Goal: Find specific page/section: Find specific page/section

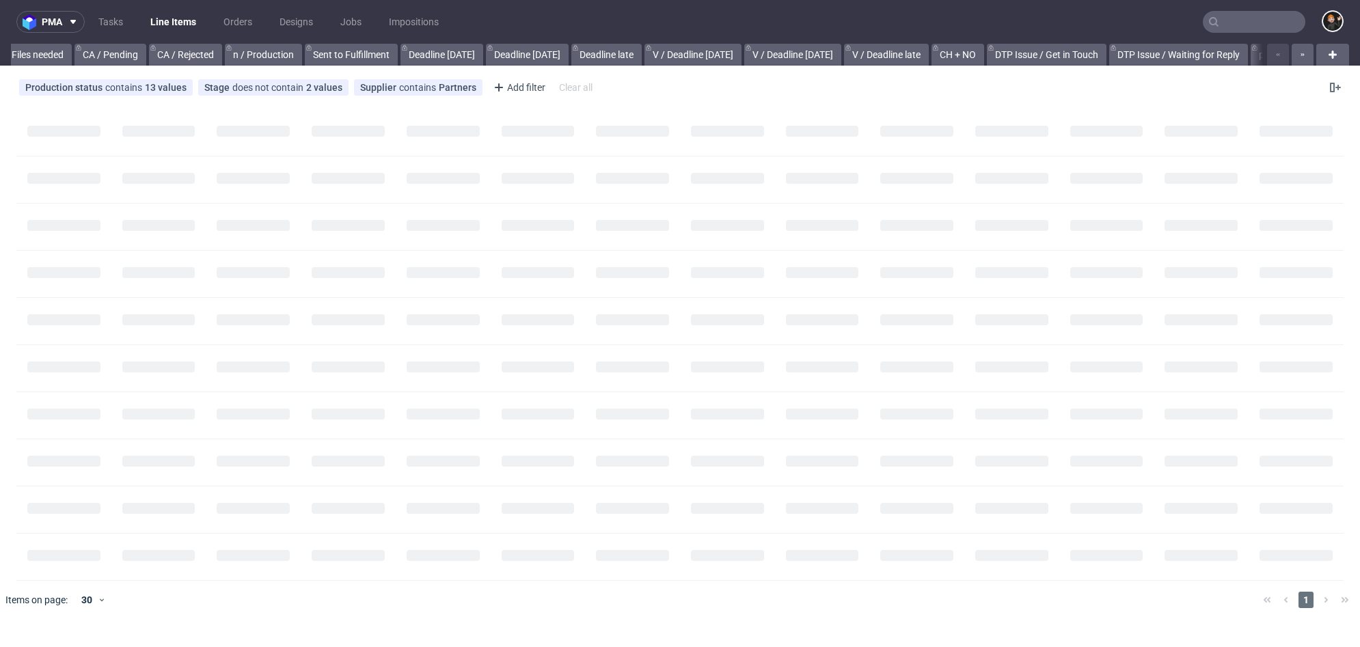
scroll to position [0, 1260]
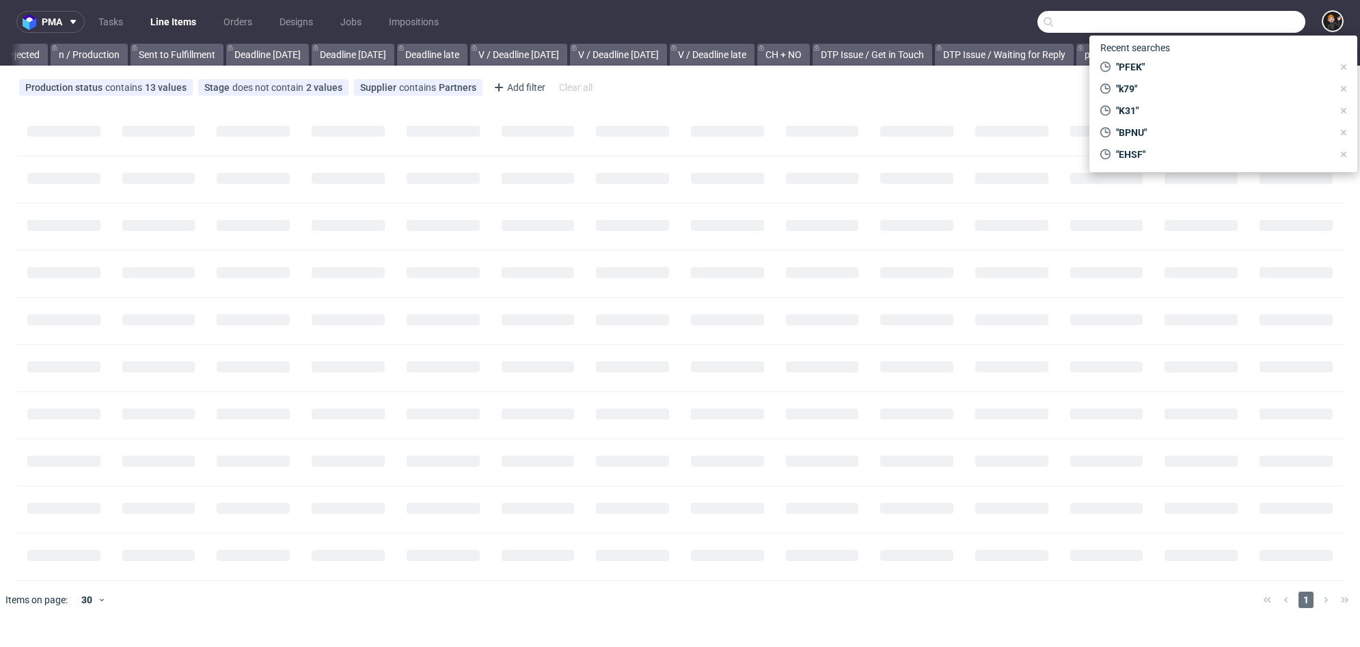
click at [1278, 28] on input "text" at bounding box center [1172, 22] width 268 height 22
paste input "TYCI"
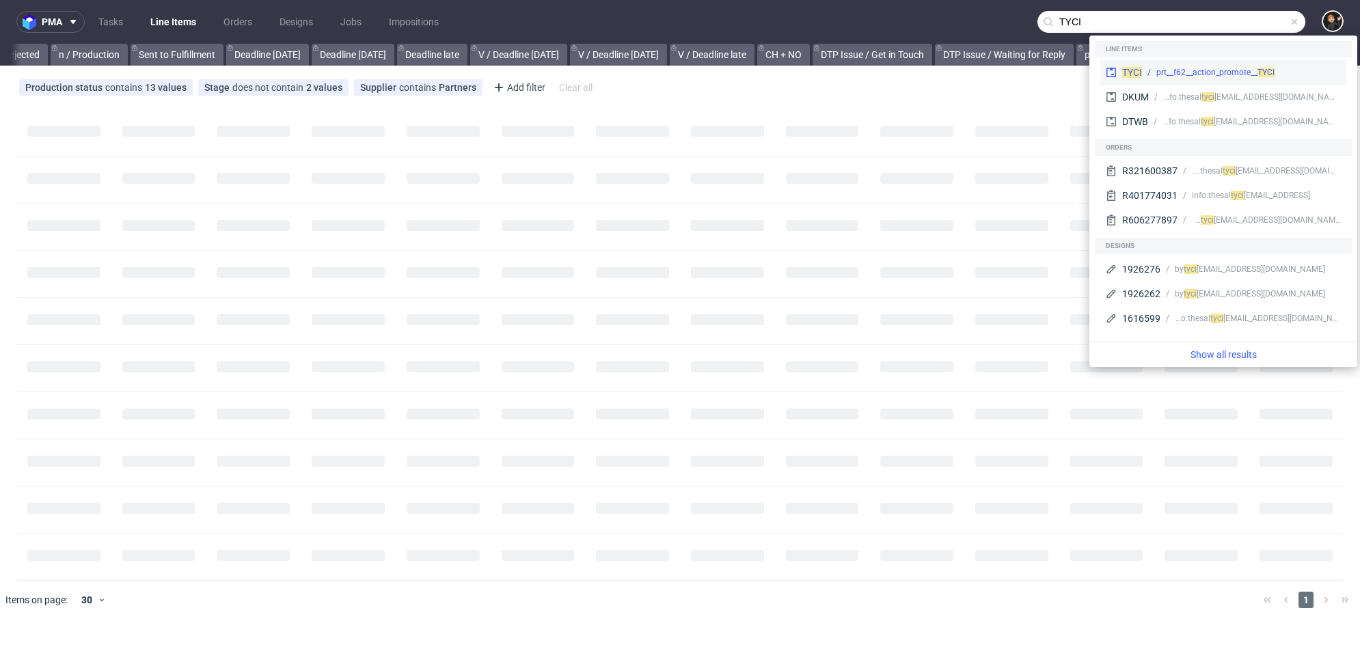
type input "TYCI"
click at [1140, 75] on span "TYCI" at bounding box center [1132, 72] width 20 height 11
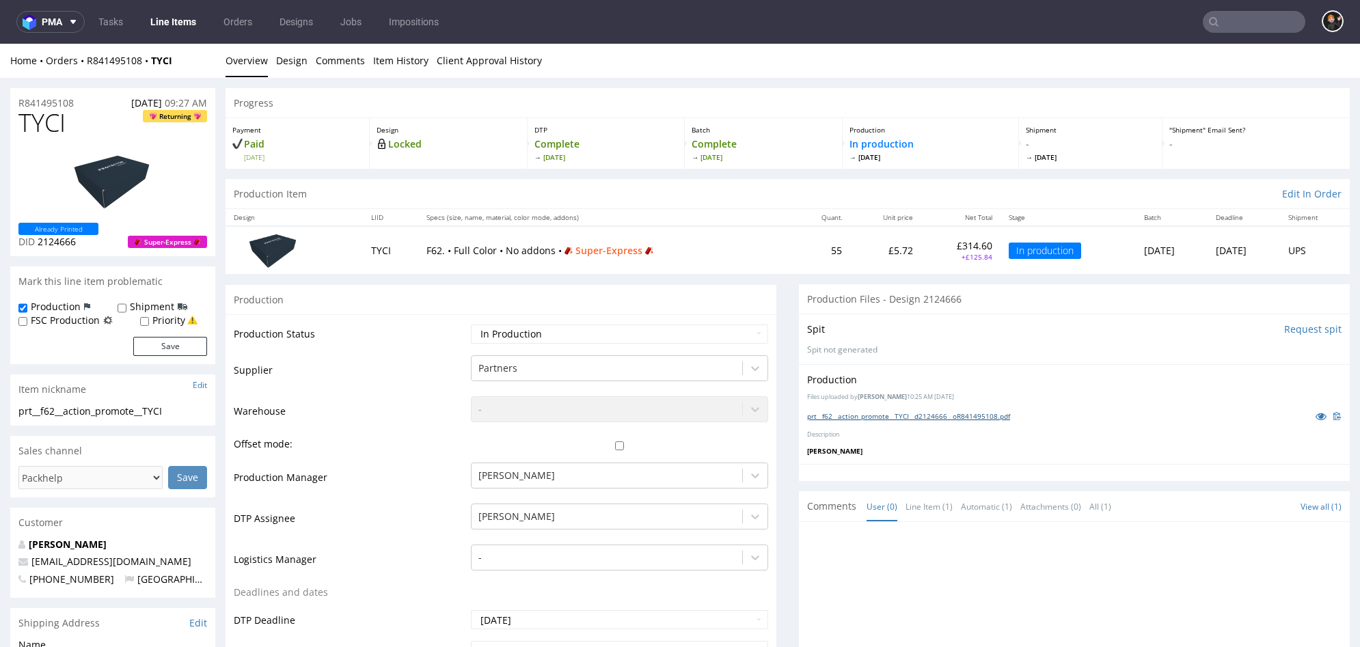
click at [939, 413] on link "prt__f62__action_promote__TYCI__d2124666__oR841495108.pdf" at bounding box center [908, 416] width 203 height 10
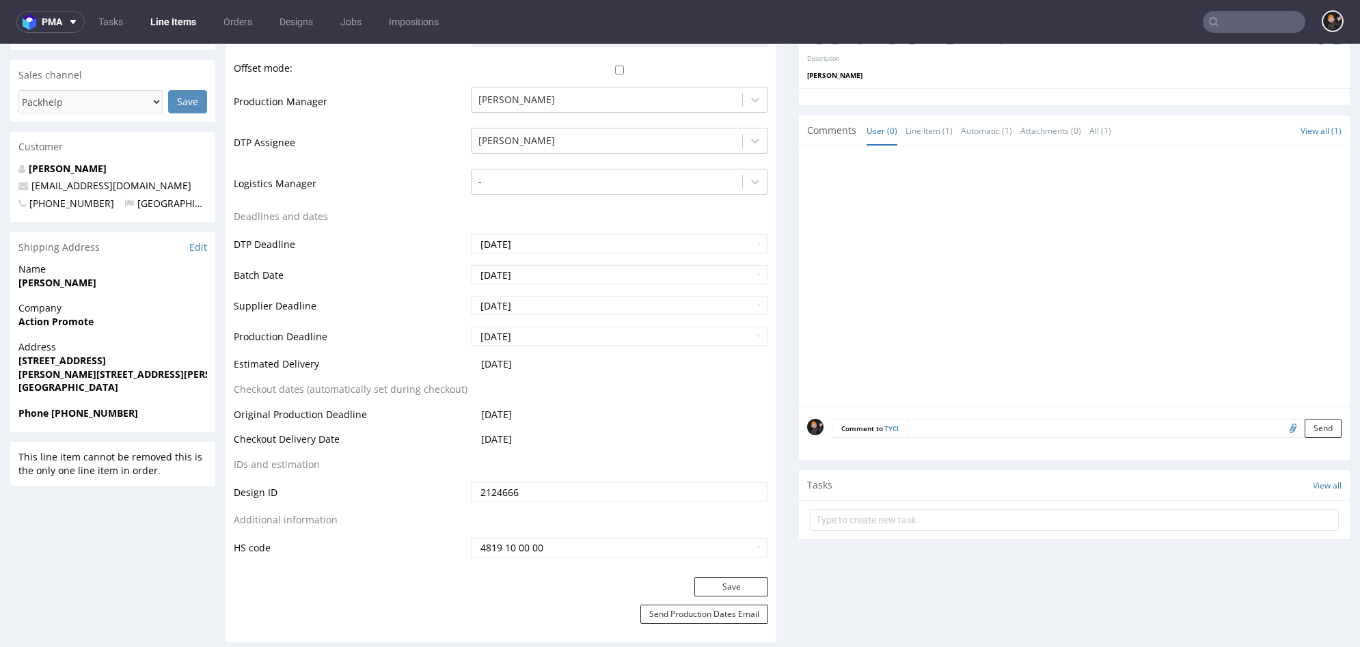
click at [918, 424] on textarea at bounding box center [1125, 428] width 434 height 19
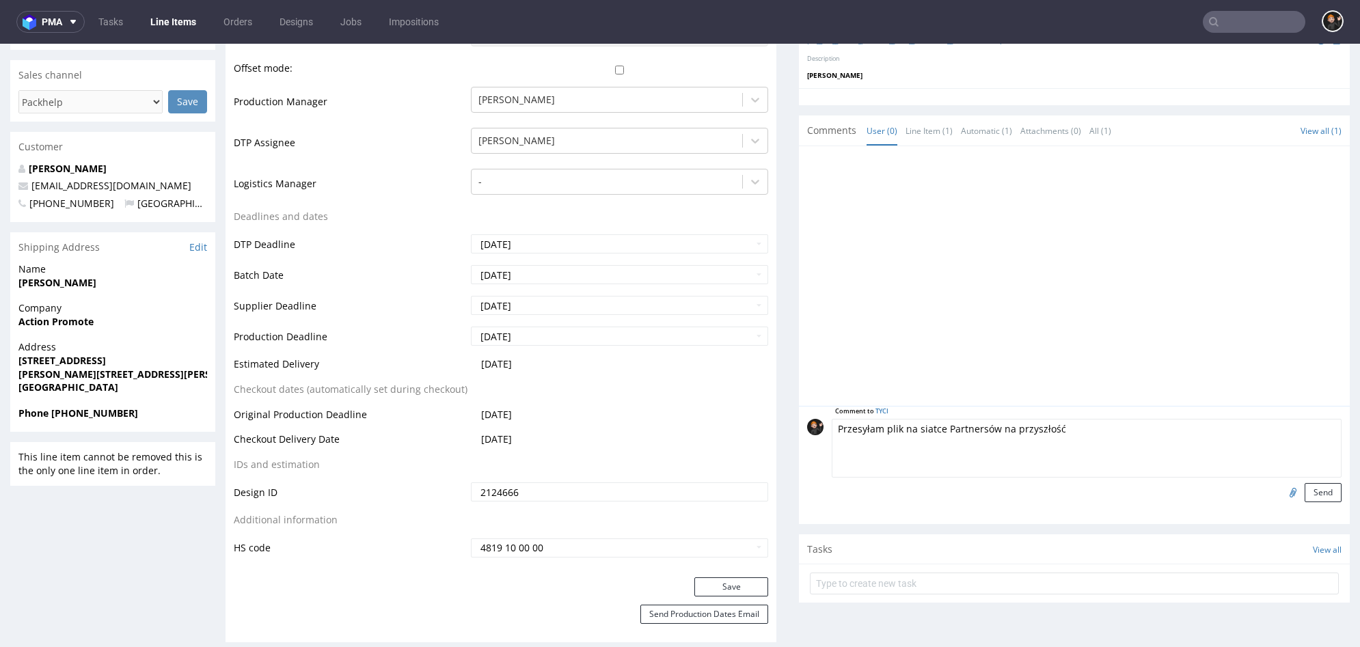
type textarea "Przesyłam plik na siatce Partnersów na przyszłość"
click at [1282, 488] on input "file" at bounding box center [1291, 492] width 19 height 18
type input "C:\fakepath\prt__f62__action_promote__TYCI__d2124666__oR841495108__v7__outside.…"
click at [1309, 494] on button "Send" at bounding box center [1323, 492] width 37 height 19
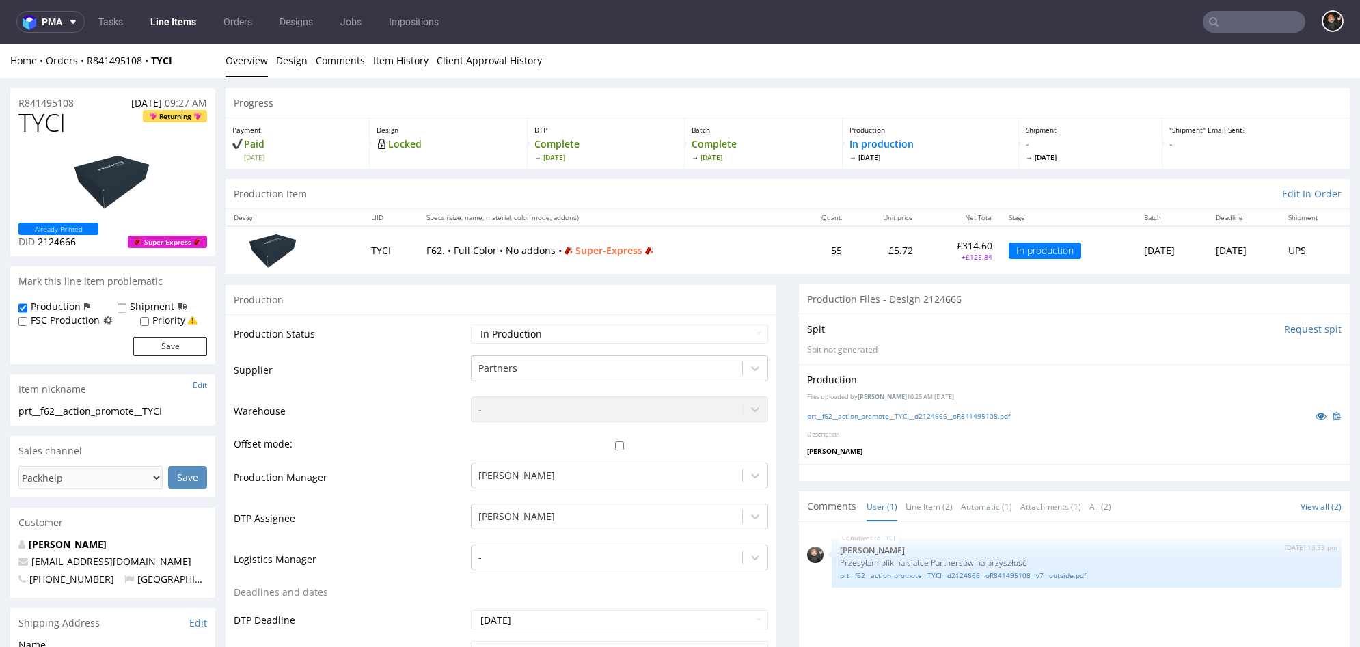
scroll to position [61, 0]
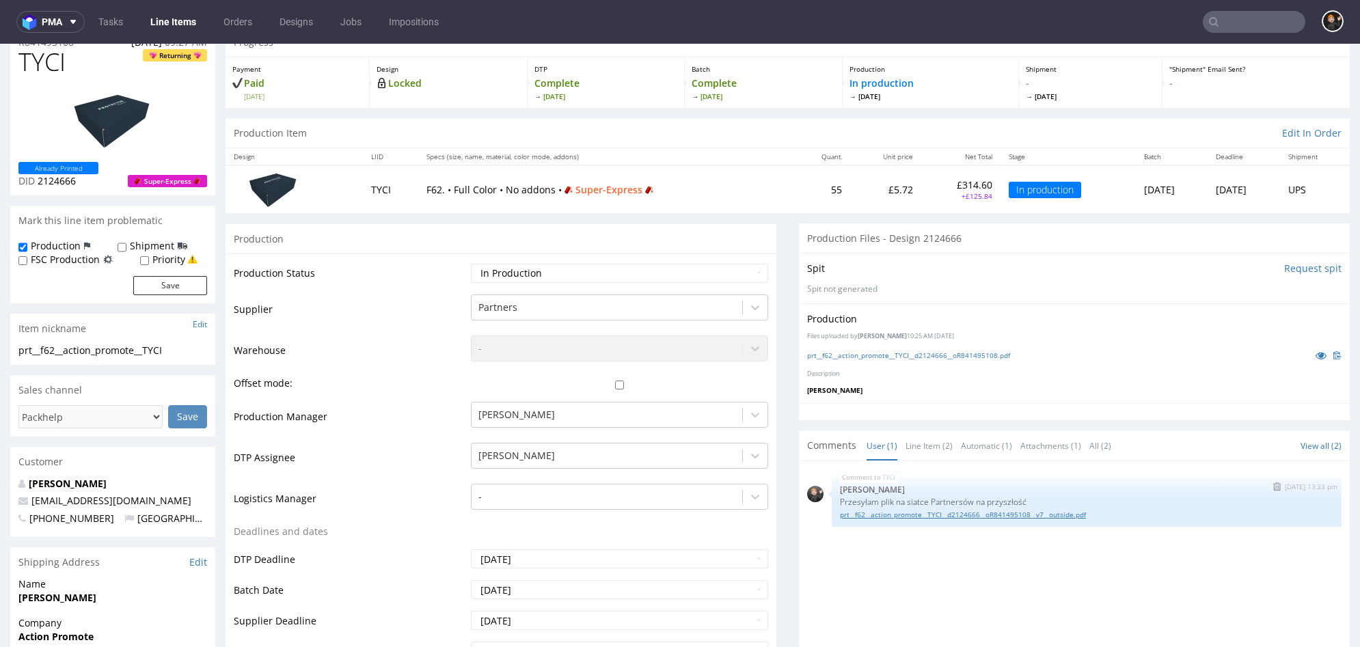
click at [1017, 513] on link "prt__f62__action_promote__TYCI__d2124666__oR841495108__v7__outside.pdf" at bounding box center [1087, 515] width 494 height 10
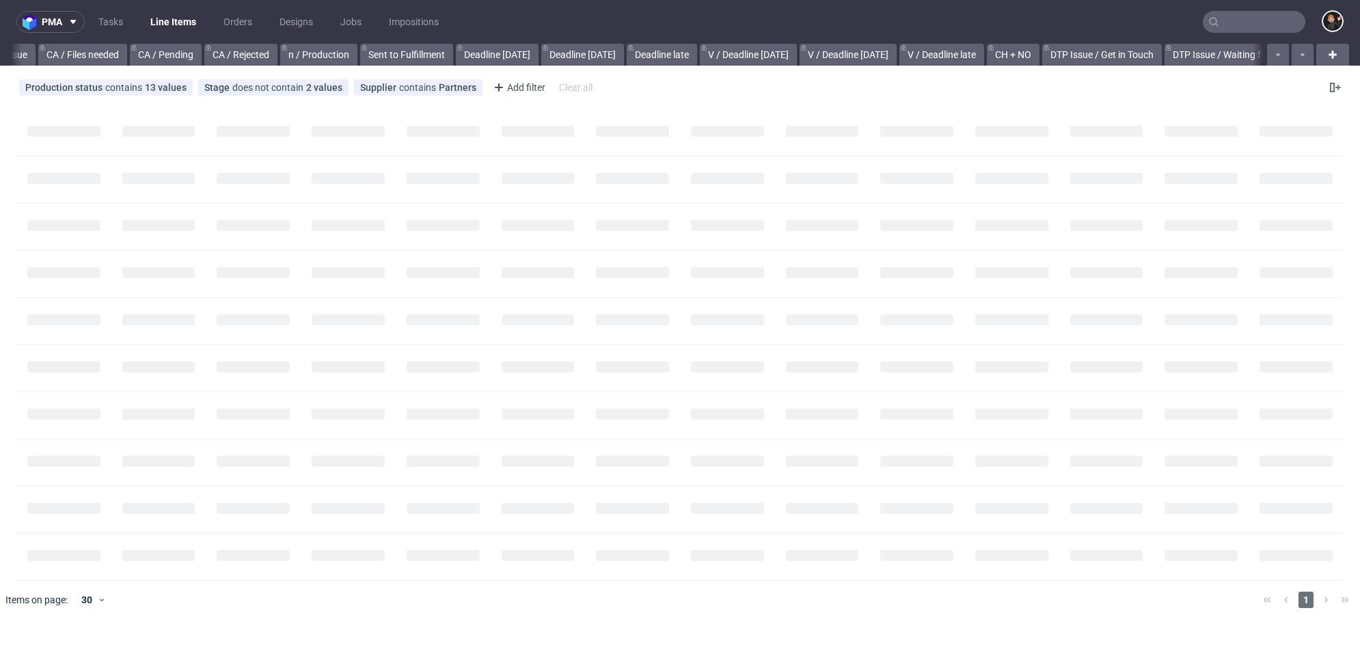
scroll to position [0, 1260]
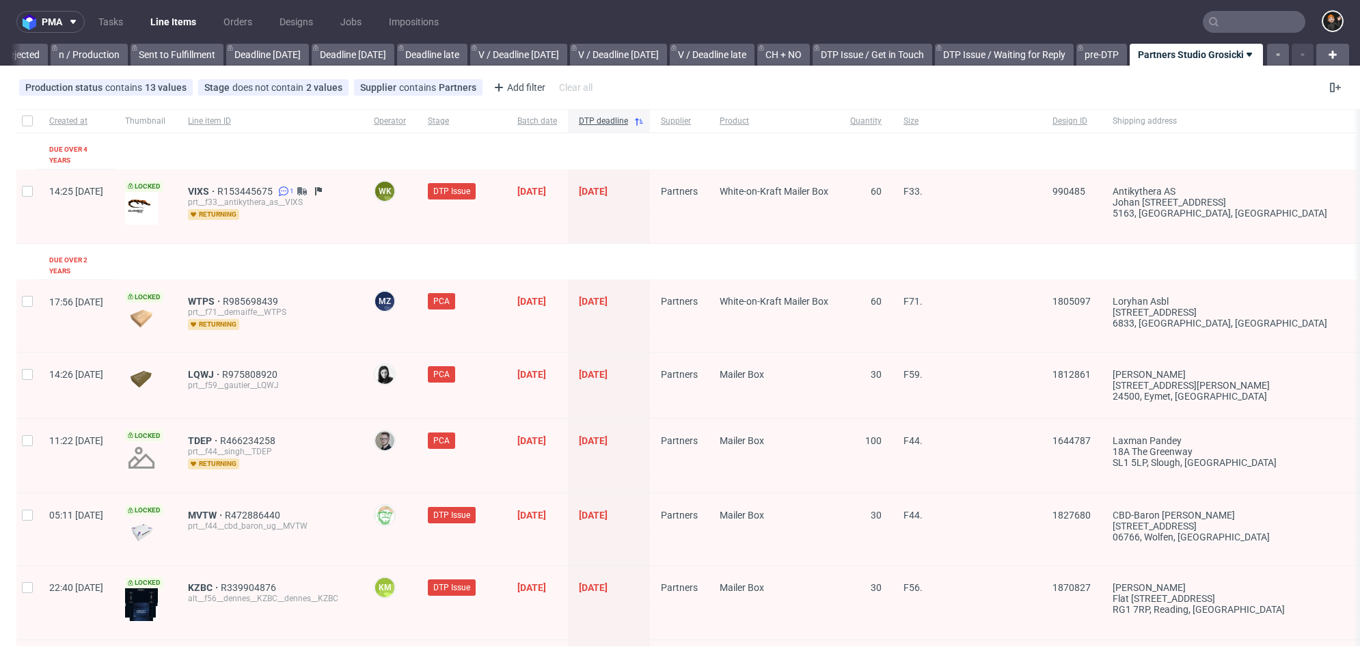
click at [1241, 23] on input "text" at bounding box center [1254, 22] width 103 height 22
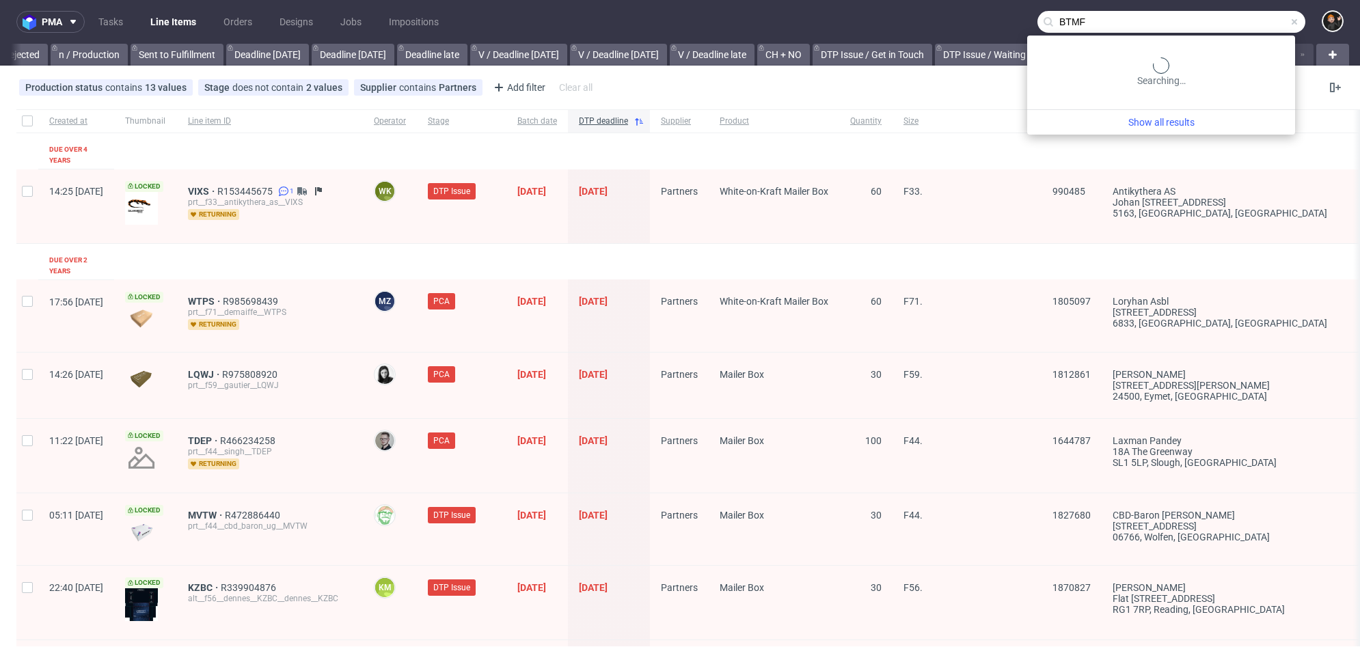
type input "BTMF"
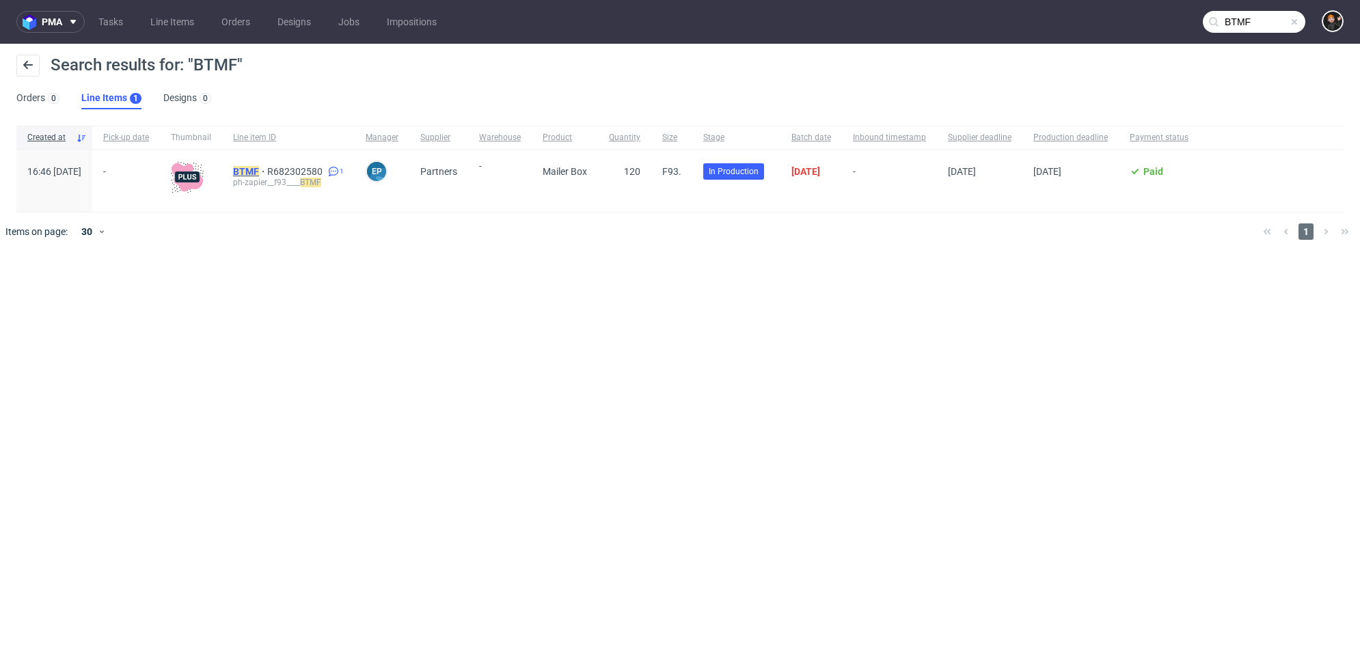
click at [259, 168] on mark "BTMF" at bounding box center [246, 171] width 26 height 11
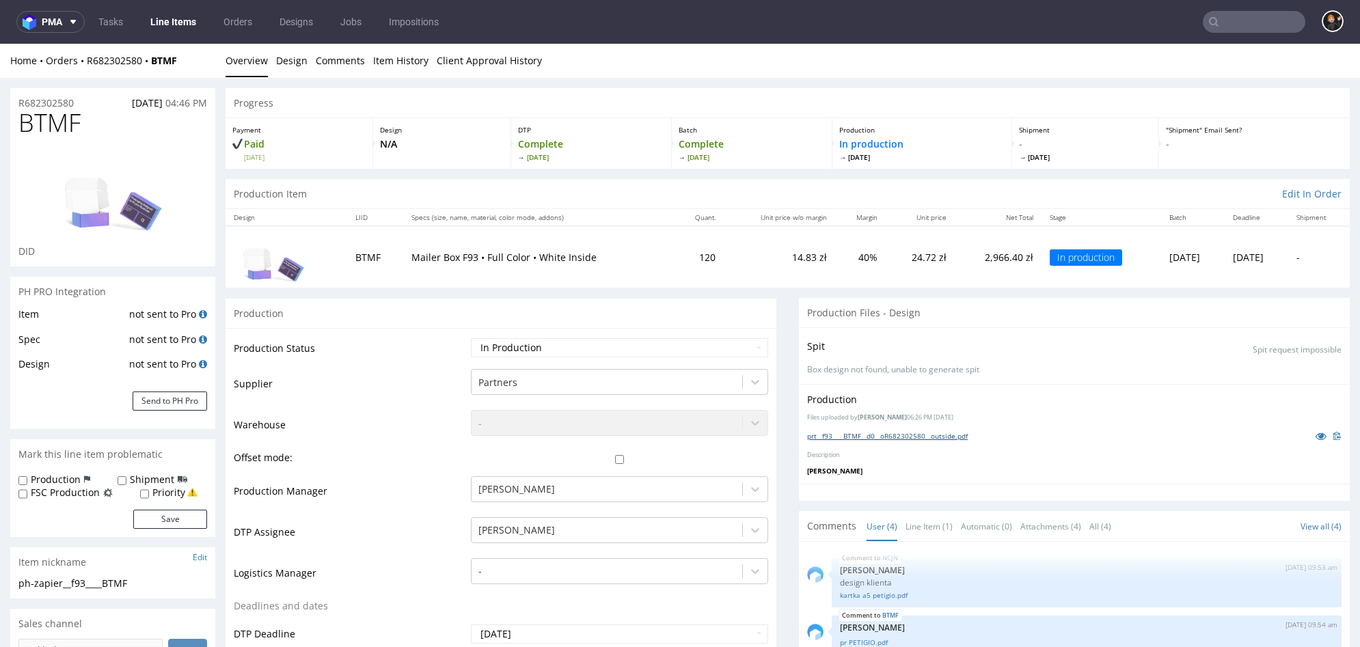
click at [902, 434] on link "prt__f93____BTMF__d0__oR682302580__outside.pdf" at bounding box center [887, 436] width 161 height 10
click at [872, 1] on nav "pma Tasks Line Items Orders Designs Jobs Impositions" at bounding box center [680, 22] width 1360 height 44
click at [844, 1] on nav "pma Tasks Line Items Orders Designs Jobs Impositions" at bounding box center [680, 22] width 1360 height 44
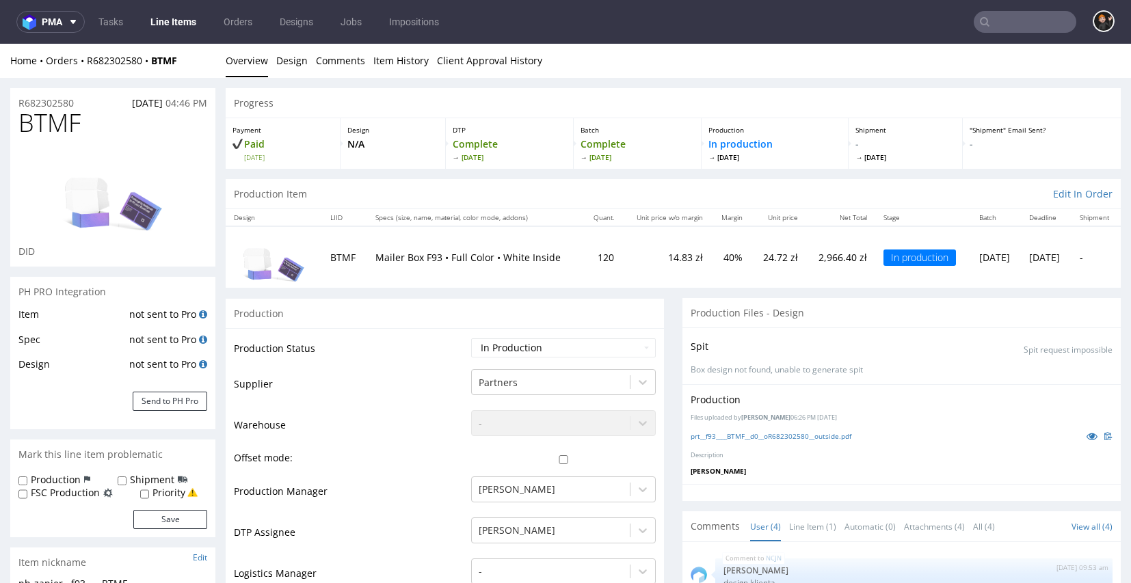
click at [998, 29] on input "text" at bounding box center [1024, 22] width 103 height 22
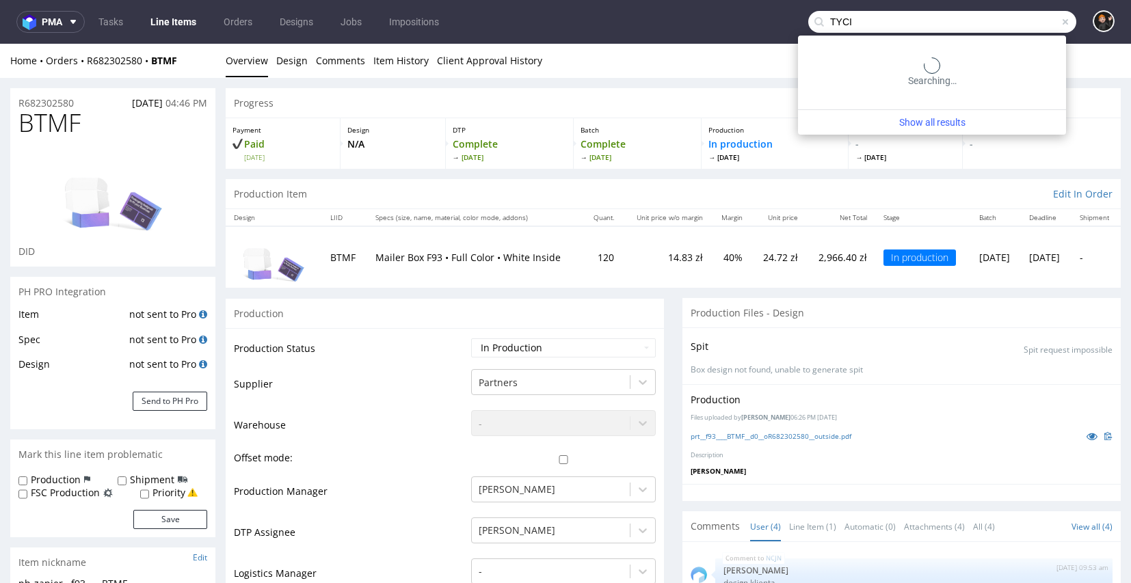
type input "TYCI"
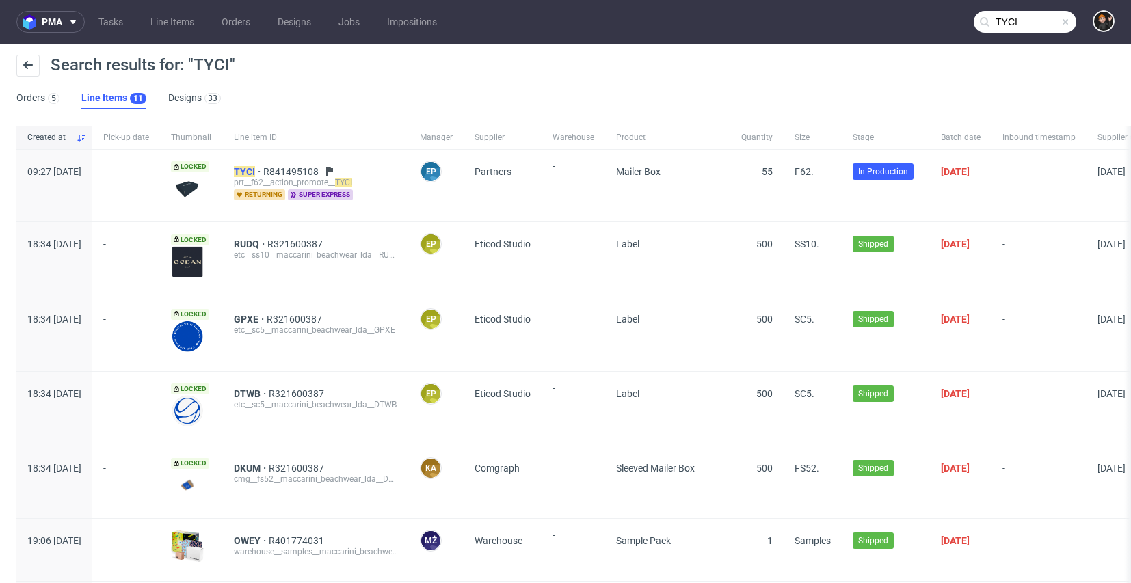
click at [255, 168] on mark "TYCI" at bounding box center [244, 171] width 21 height 11
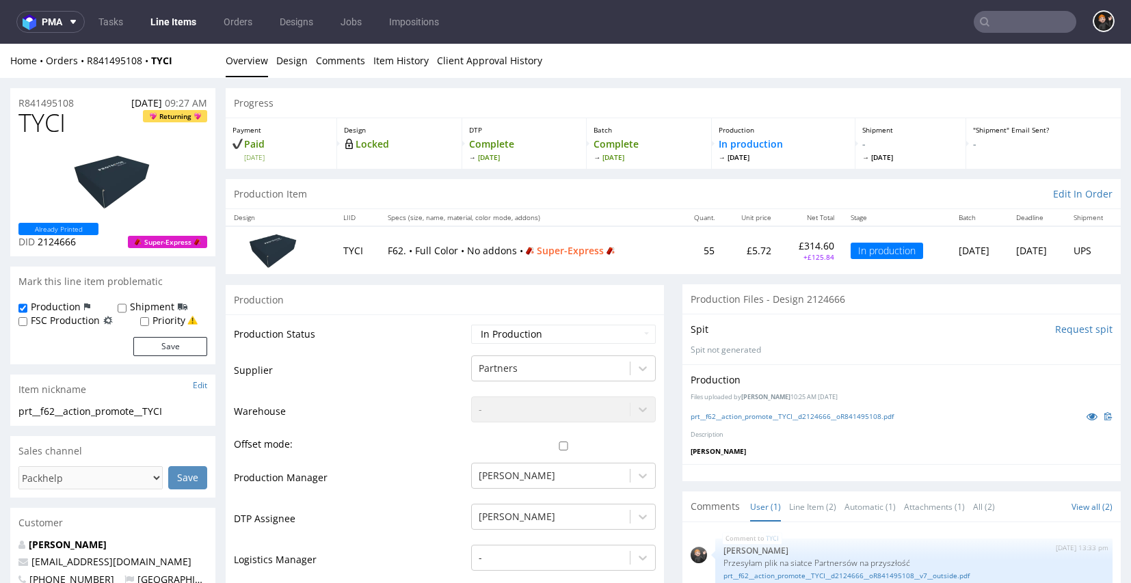
click at [796, 419] on div "prt__f62__action_promote__TYCI__d2124666__oR841495108.pdf" at bounding box center [901, 416] width 422 height 15
click at [791, 414] on link "prt__f62__action_promote__TYCI__d2124666__oR841495108.pdf" at bounding box center [791, 416] width 203 height 10
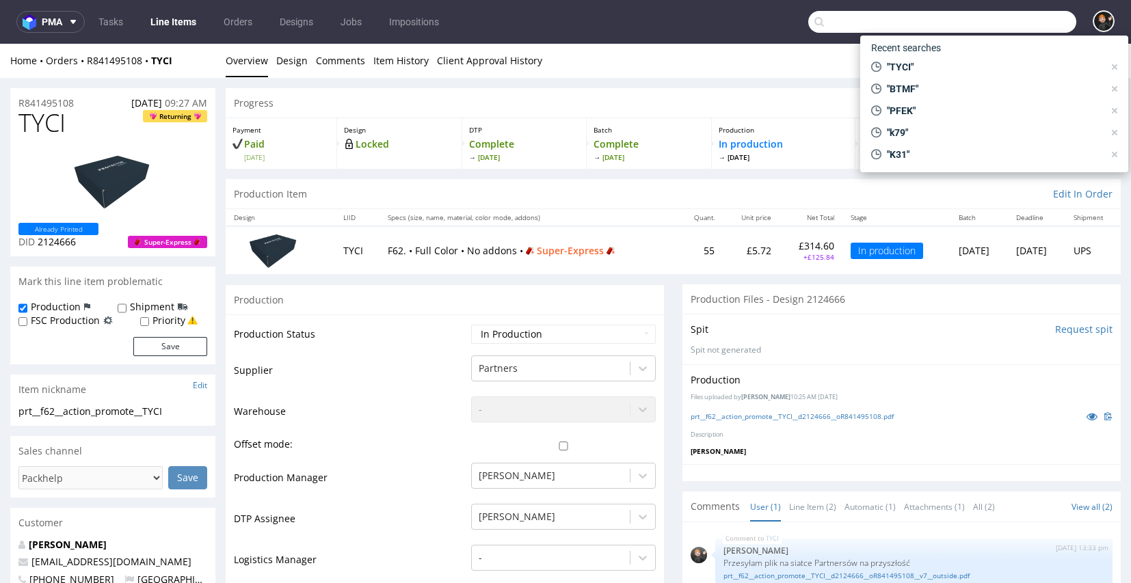
click at [1018, 21] on input "text" at bounding box center [942, 22] width 268 height 22
paste input "AQBZ"
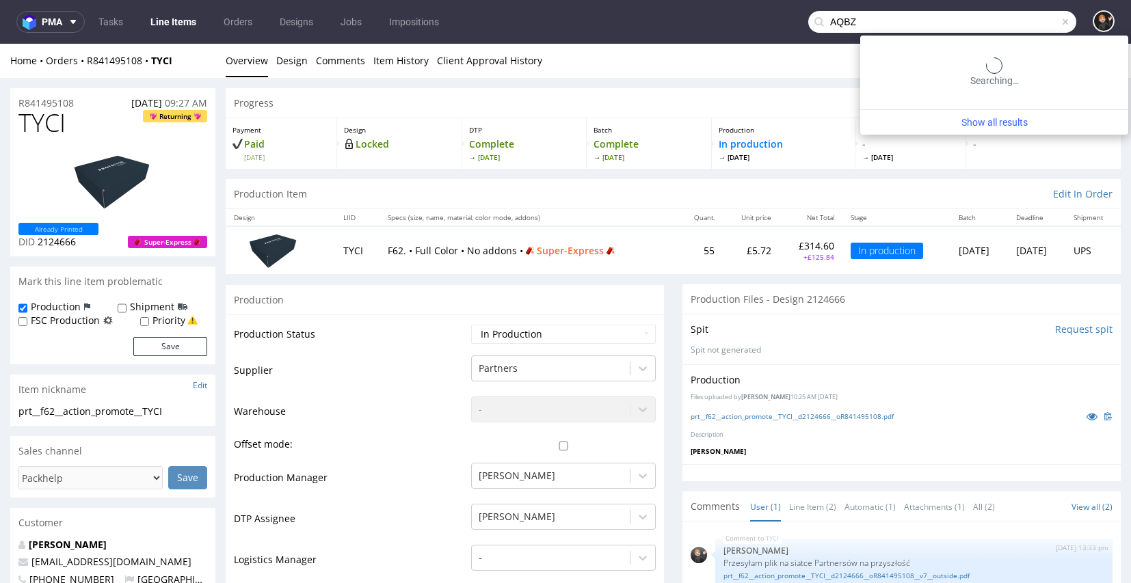
type input "AQBZ"
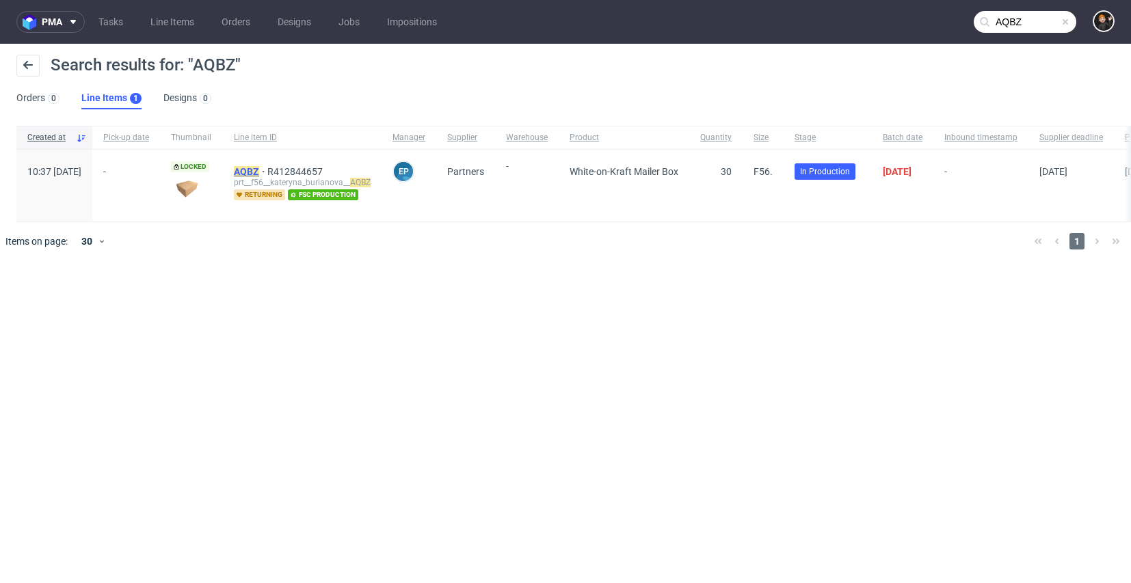
click at [259, 174] on mark "AQBZ" at bounding box center [246, 171] width 25 height 11
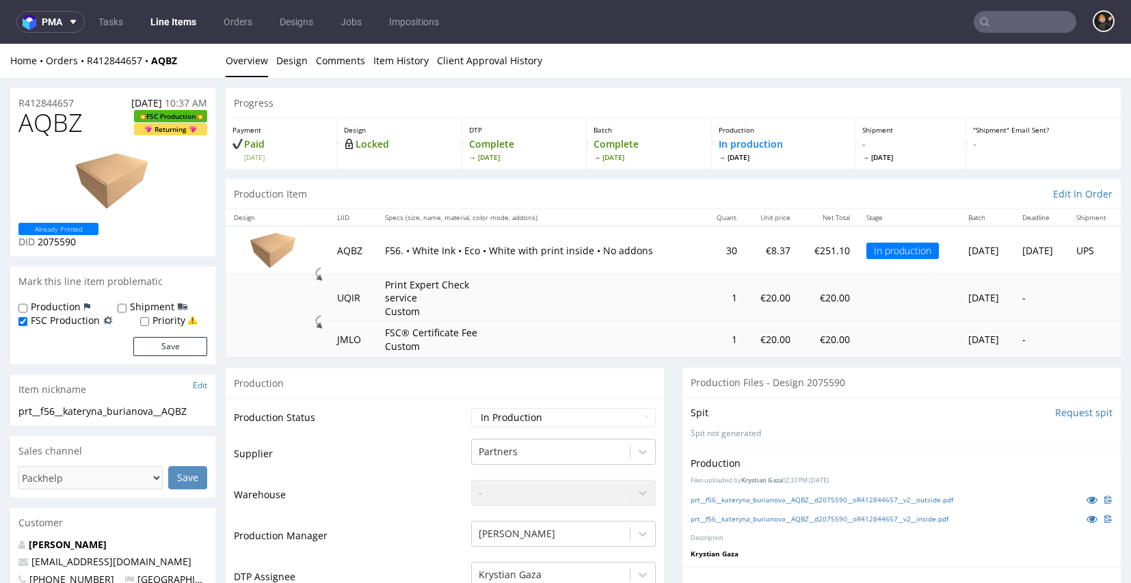
click at [329, 0] on nav "pma Tasks Line Items Orders Designs Jobs Impositions" at bounding box center [565, 22] width 1131 height 44
click at [1005, 23] on input "text" at bounding box center [1024, 22] width 103 height 22
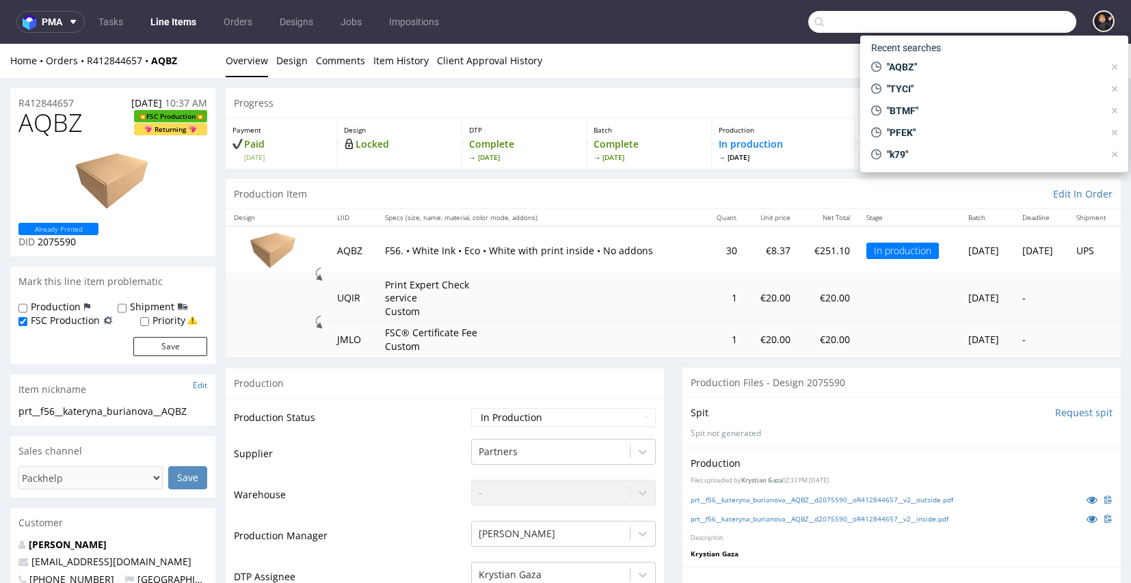
paste input "BRKD"
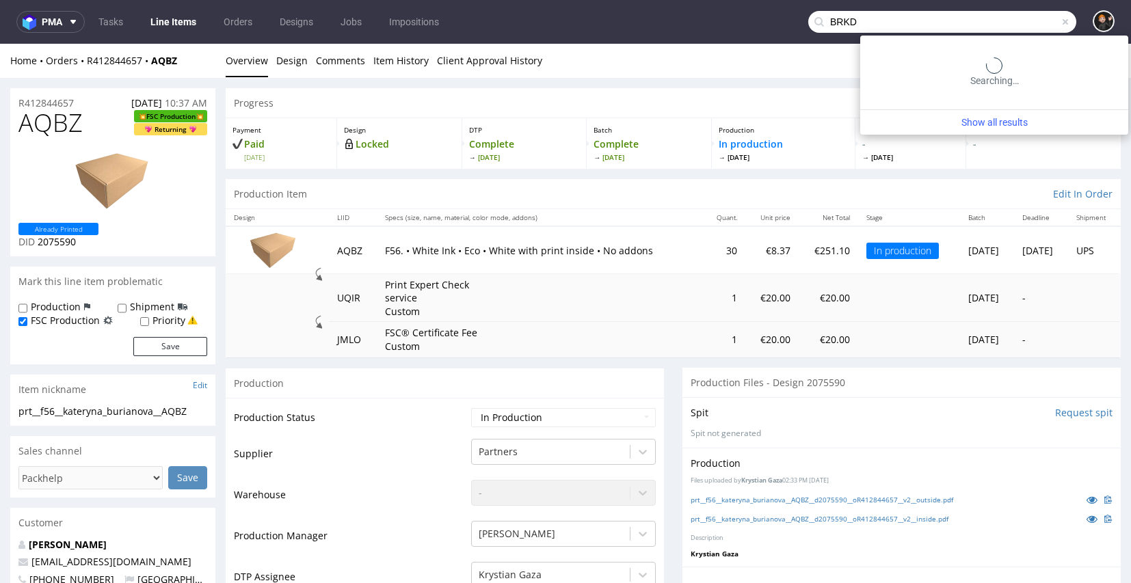
type input "BRKD"
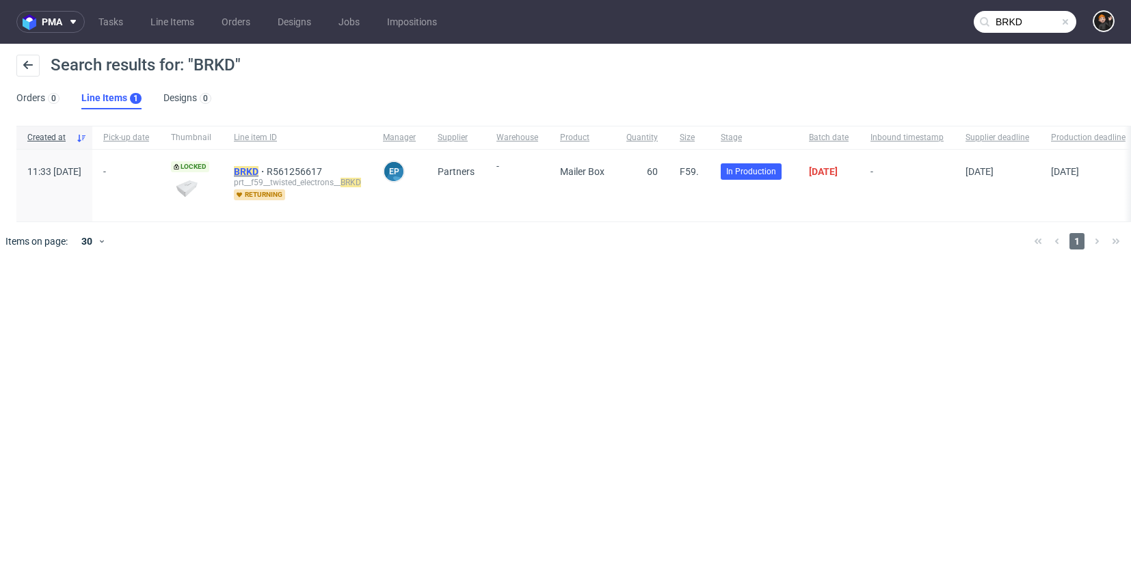
click at [258, 172] on mark "BRKD" at bounding box center [246, 171] width 25 height 11
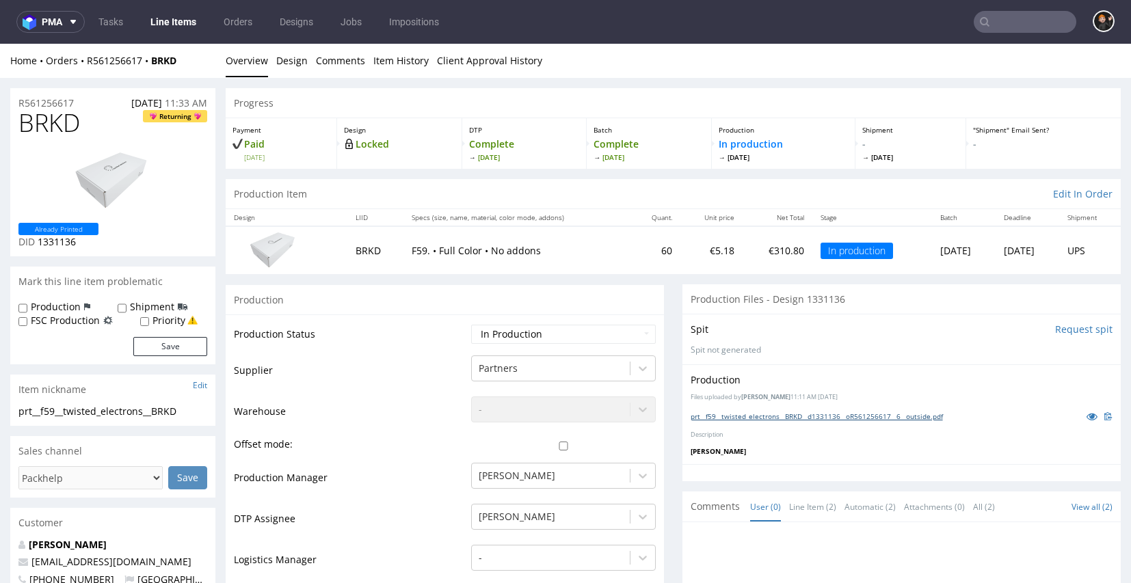
click at [753, 415] on link "prt__f59__twisted_electrons__BRKD__d1331136__oR561256617__6__outside.pdf" at bounding box center [816, 416] width 252 height 10
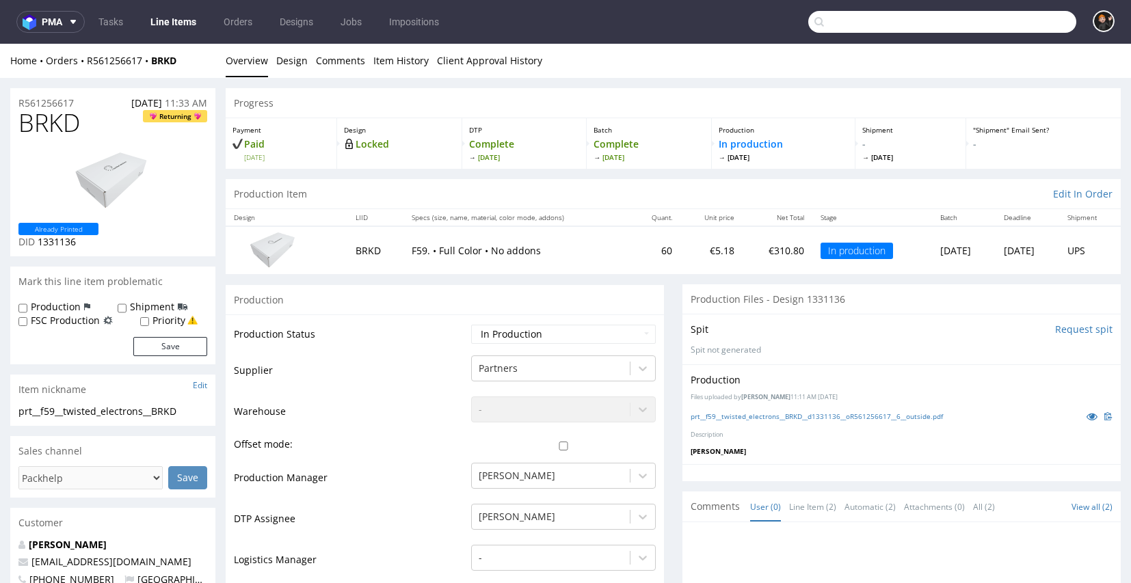
click at [999, 26] on input "text" at bounding box center [942, 22] width 268 height 22
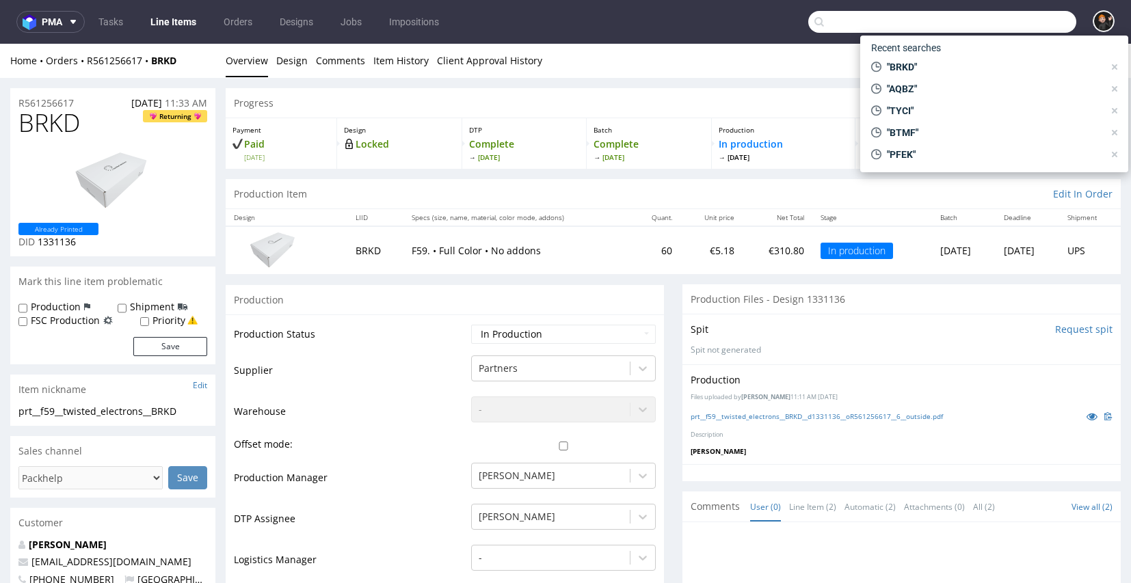
paste input "GYOQ"
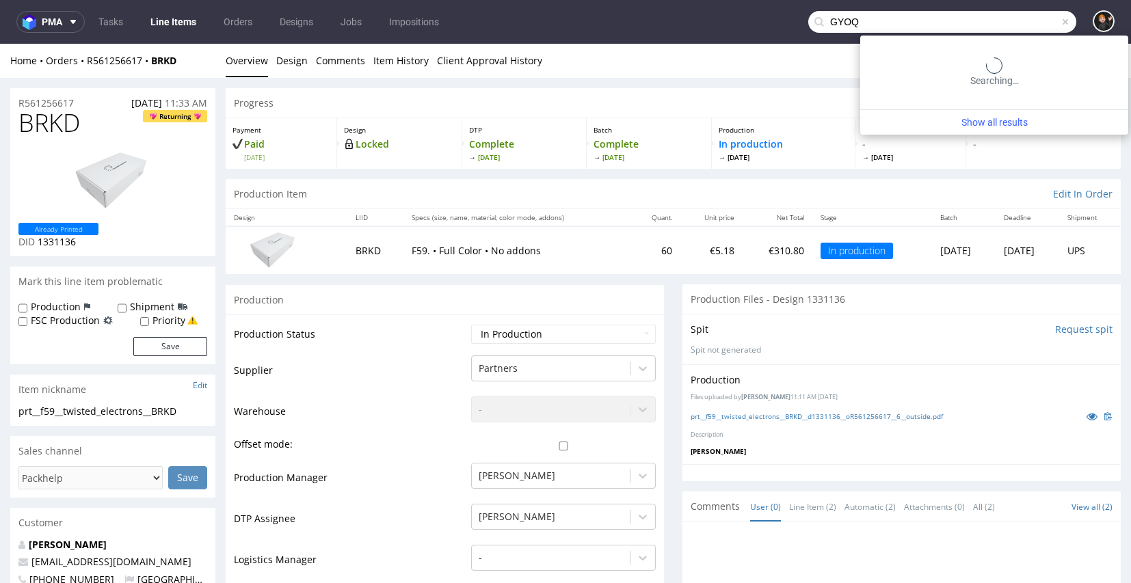
type input "GYOQ"
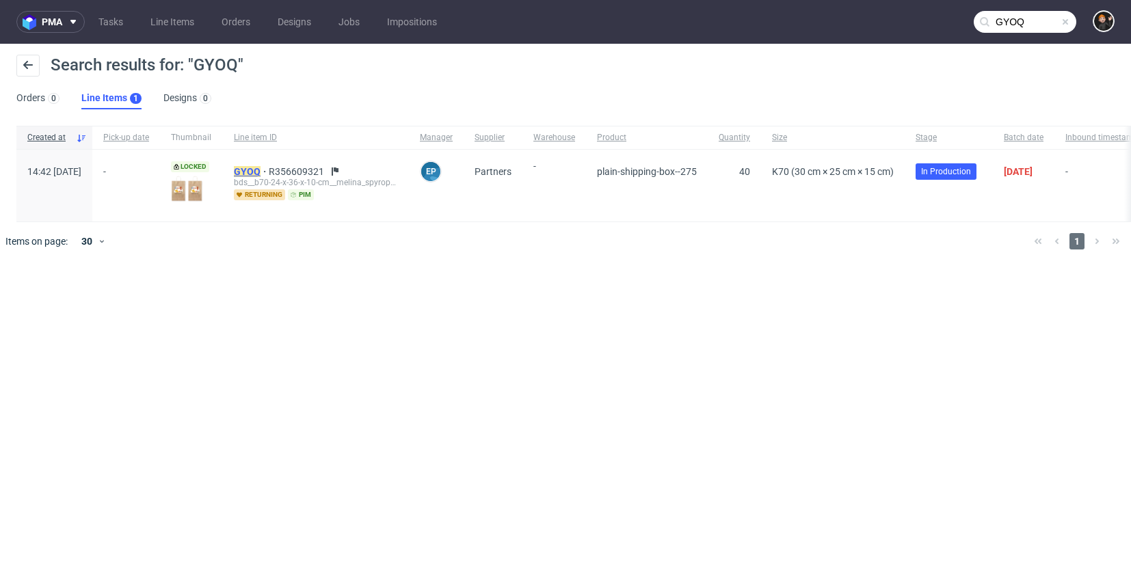
click at [260, 176] on mark "GYOQ" at bounding box center [247, 171] width 27 height 11
